Goal: Find specific page/section: Find specific page/section

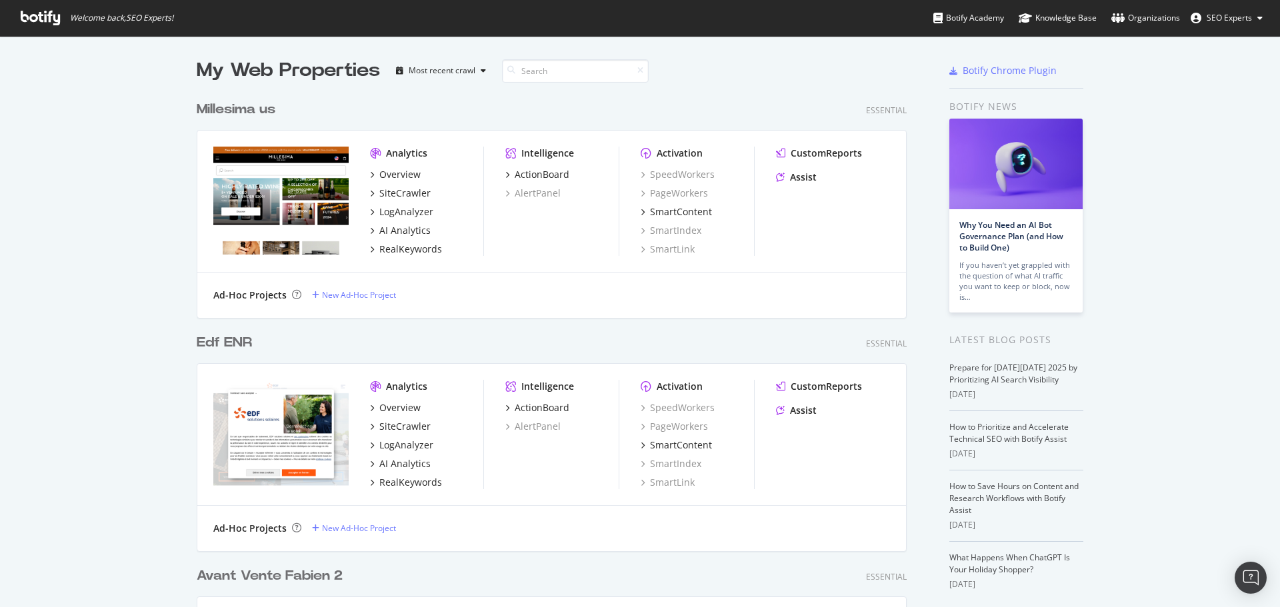
scroll to position [4884, 711]
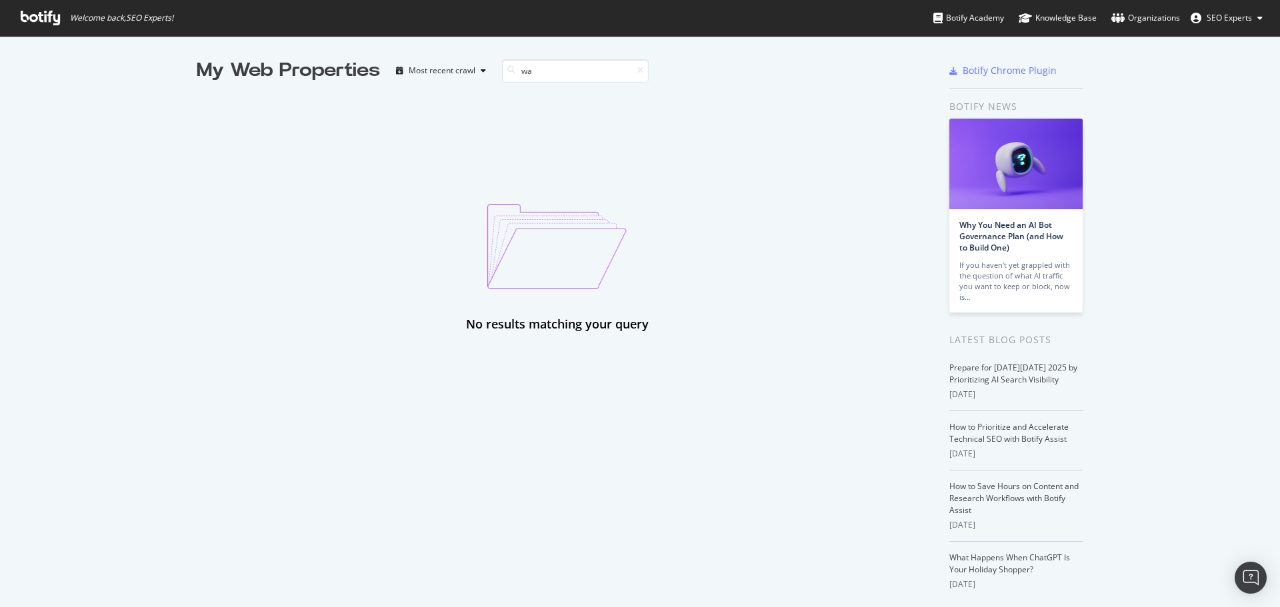
type input "w"
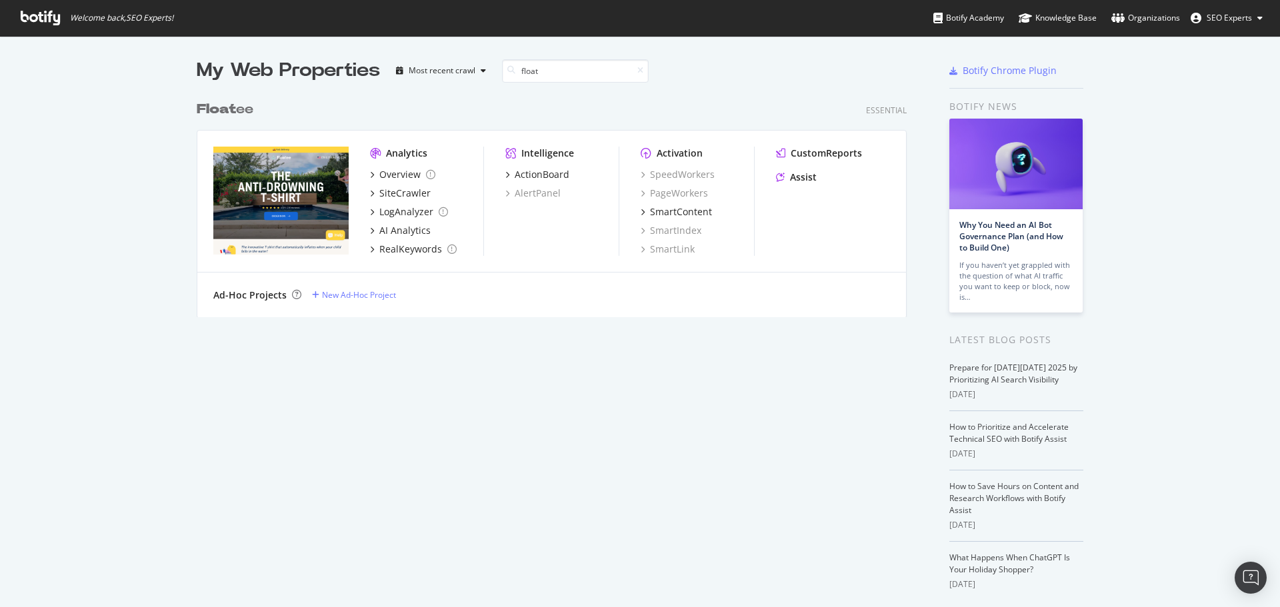
scroll to position [223, 711]
type input "float"
click at [397, 176] on div "Overview" at bounding box center [399, 174] width 41 height 13
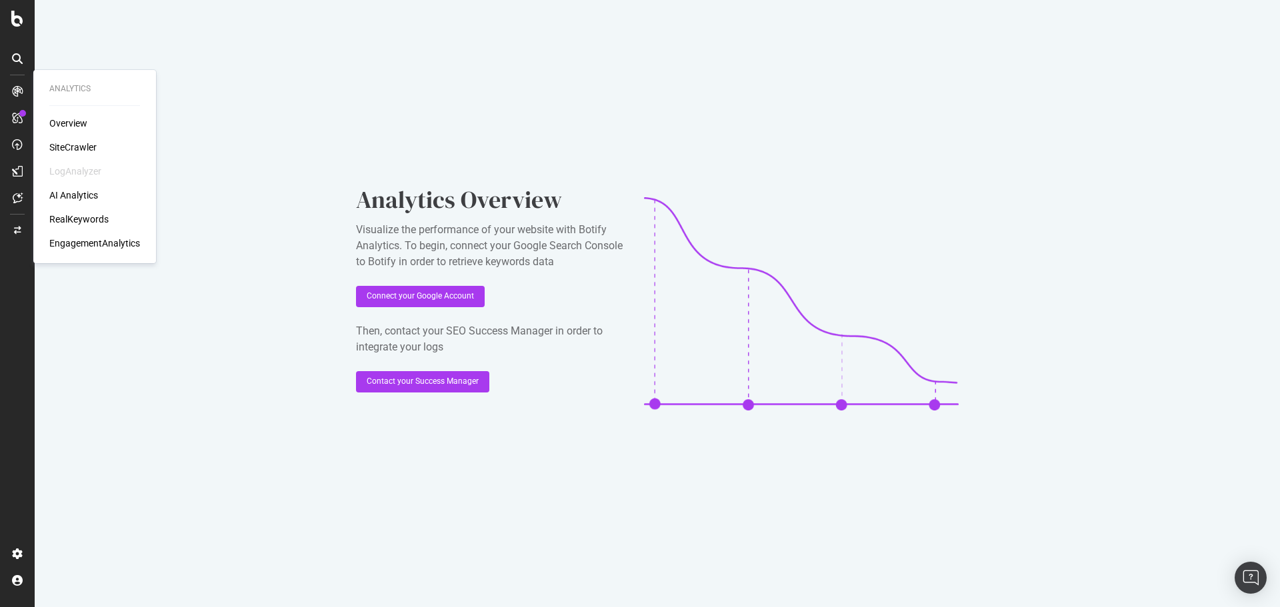
click at [61, 121] on div "Overview" at bounding box center [68, 123] width 38 height 13
click at [72, 147] on div "SiteCrawler" at bounding box center [72, 147] width 47 height 13
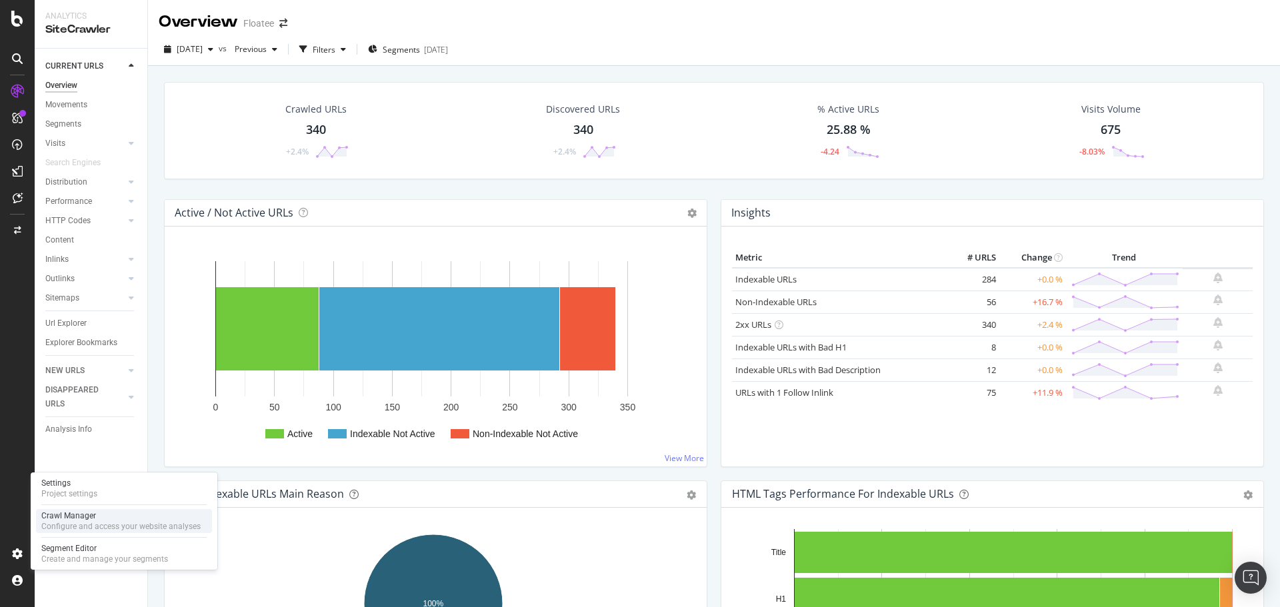
click at [75, 524] on div "Configure and access your website analyses" at bounding box center [120, 526] width 159 height 11
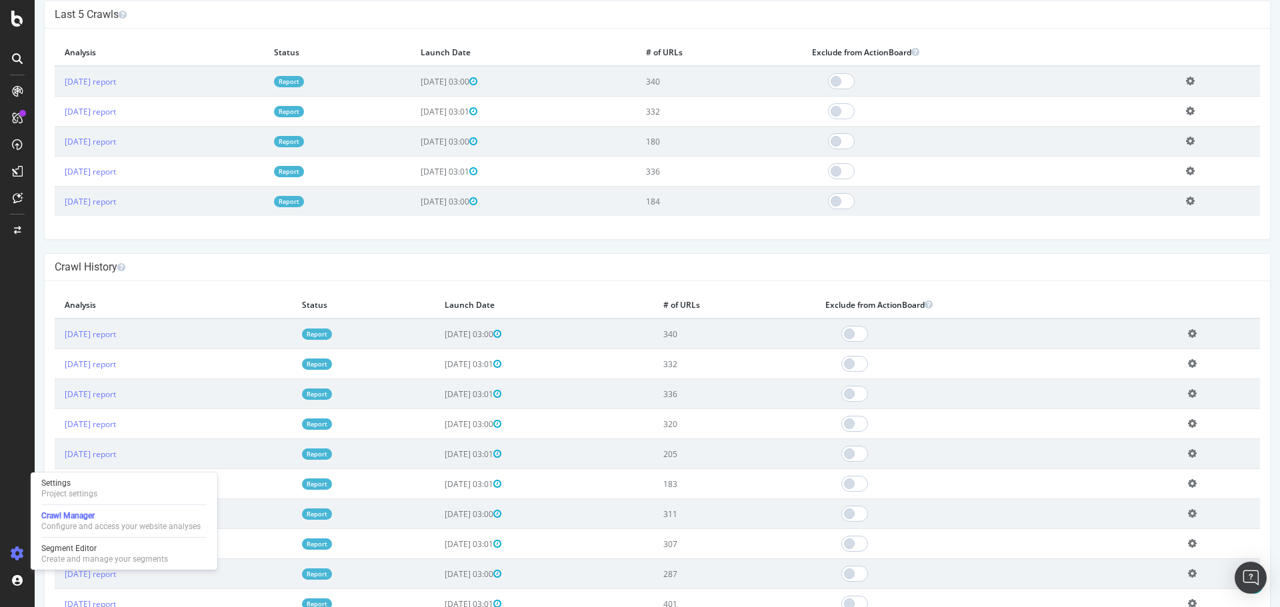
scroll to position [405, 0]
